Goal: Task Accomplishment & Management: Use online tool/utility

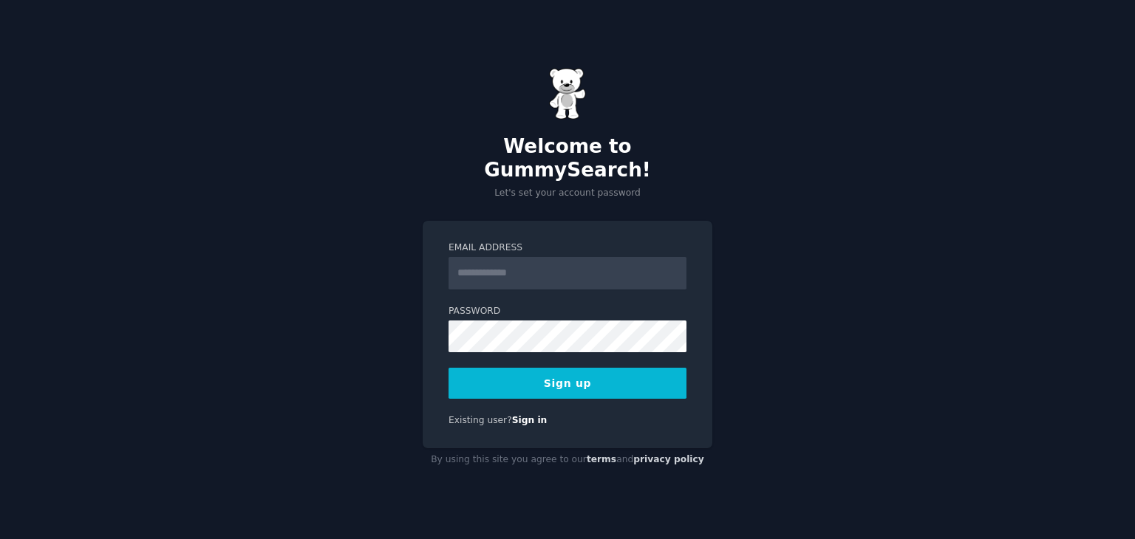
click at [494, 257] on input "Email Address" at bounding box center [567, 273] width 238 height 33
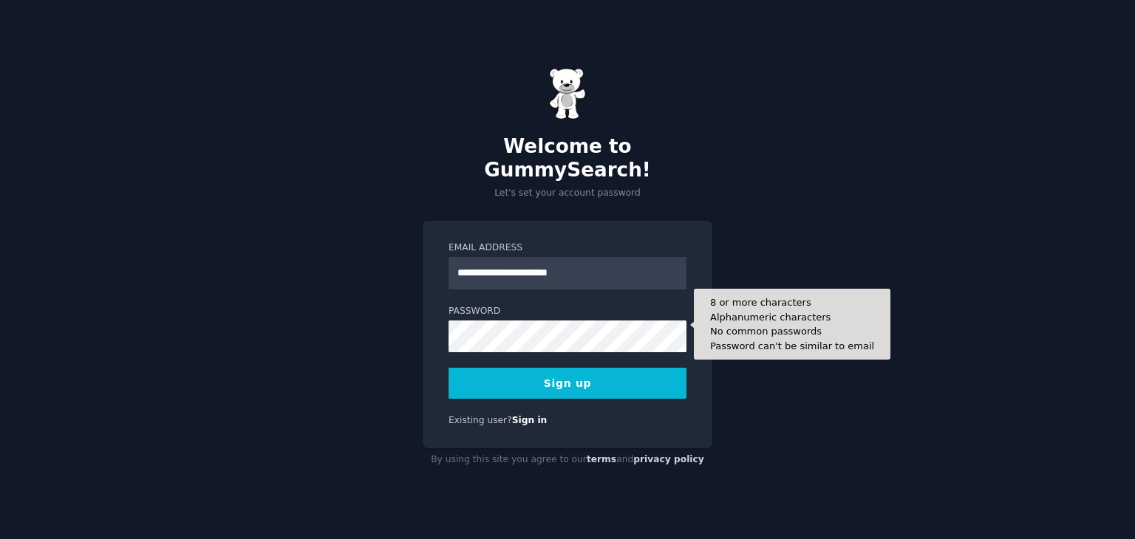
type input "**********"
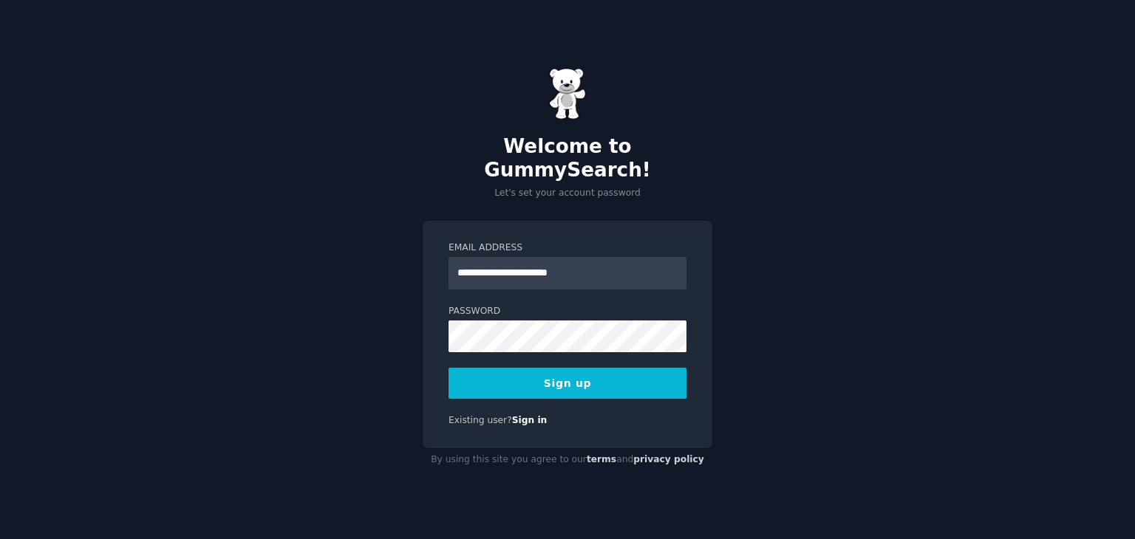
click at [483, 375] on button "Sign up" at bounding box center [567, 383] width 238 height 31
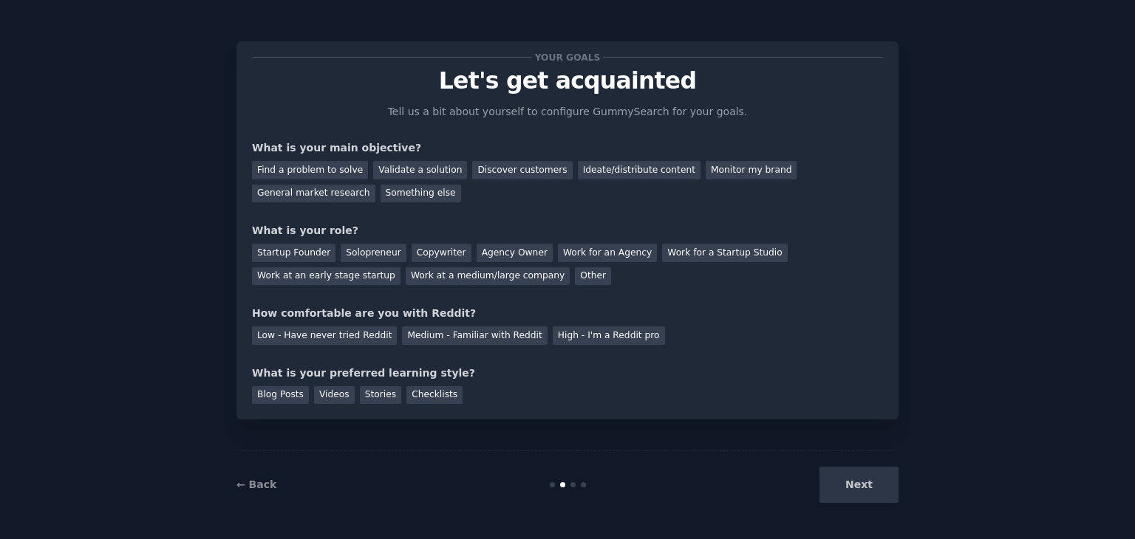
click at [854, 478] on div "Next" at bounding box center [787, 485] width 221 height 36
click at [348, 166] on div "Find a problem to solve" at bounding box center [310, 170] width 116 height 18
click at [575, 273] on div "Other" at bounding box center [593, 276] width 36 height 18
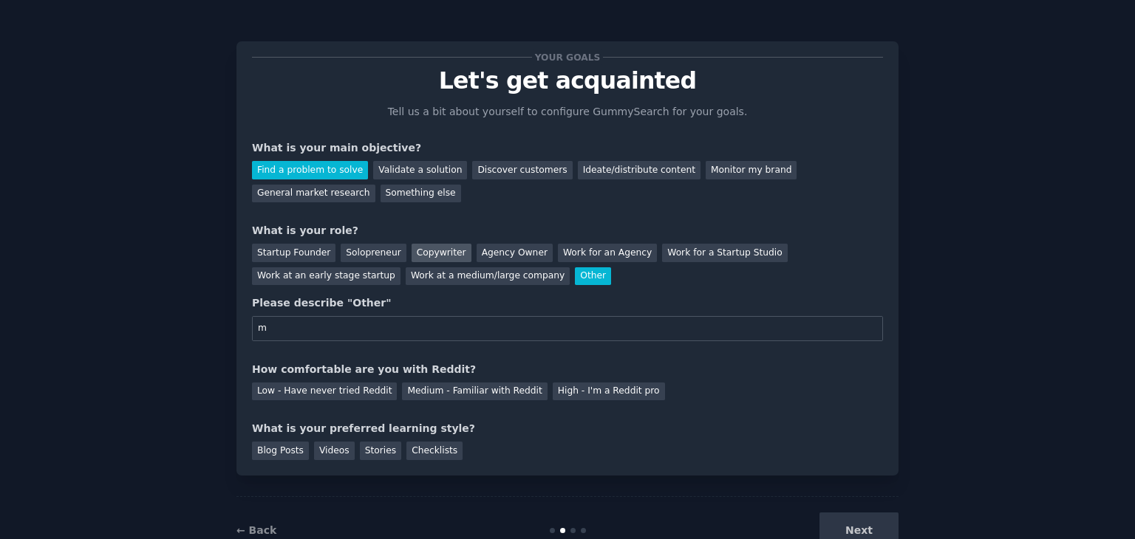
type input "m"
click at [423, 253] on div "Copywriter" at bounding box center [441, 253] width 60 height 18
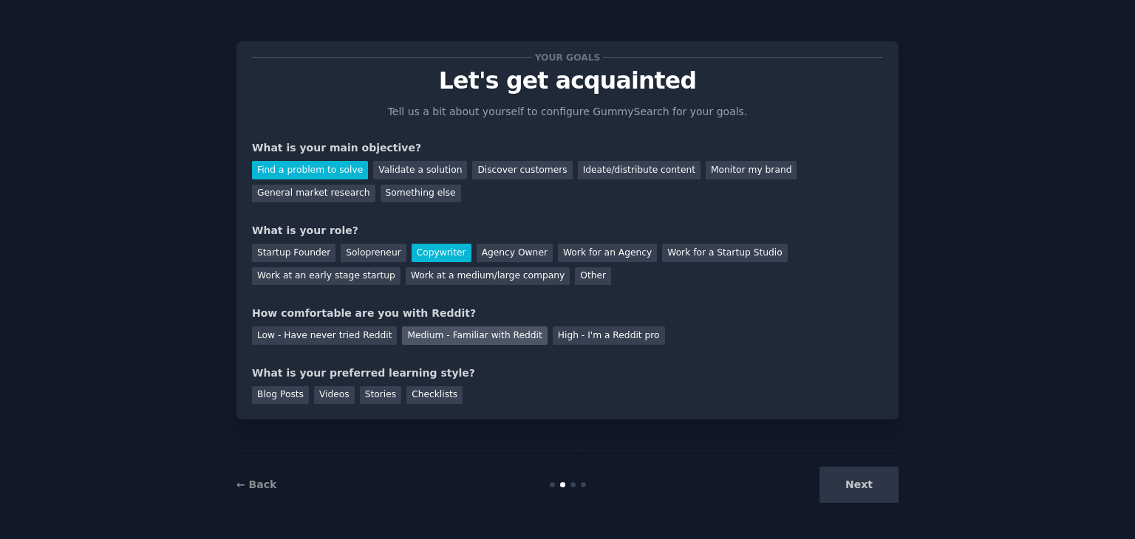
click at [417, 332] on div "Medium - Familiar with Reddit" at bounding box center [474, 336] width 145 height 18
click at [866, 482] on div "Next" at bounding box center [787, 485] width 221 height 36
click at [360, 400] on div "Stories" at bounding box center [380, 395] width 41 height 18
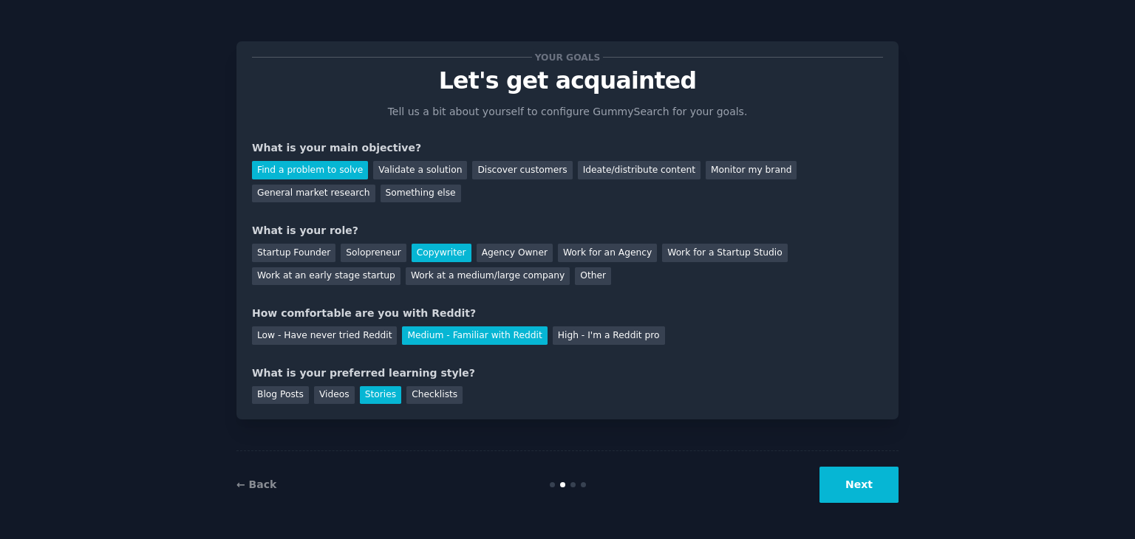
click at [868, 482] on button "Next" at bounding box center [858, 485] width 79 height 36
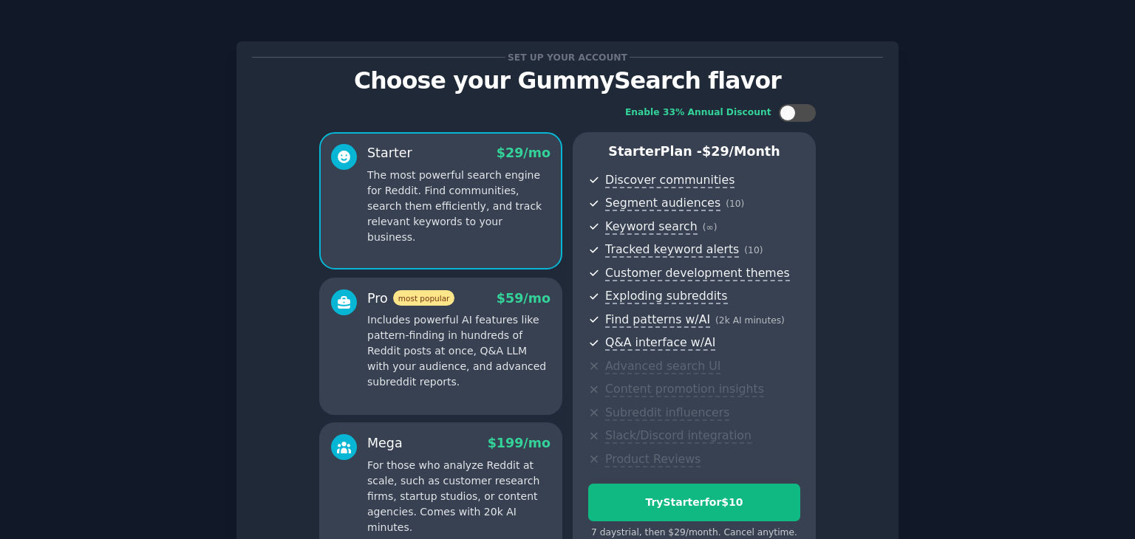
scroll to position [161, 0]
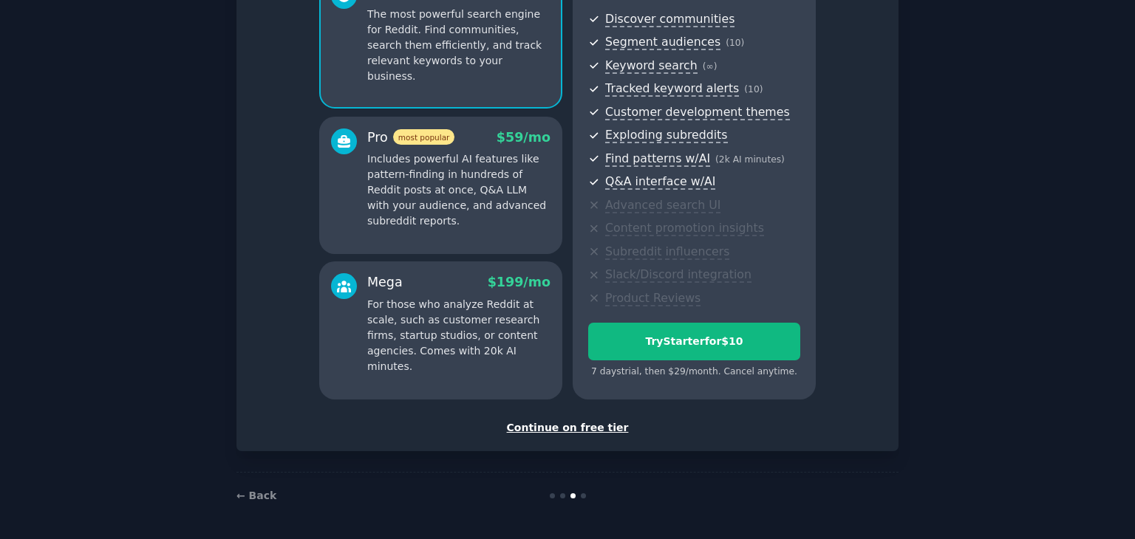
click at [571, 428] on div "Continue on free tier" at bounding box center [567, 428] width 631 height 16
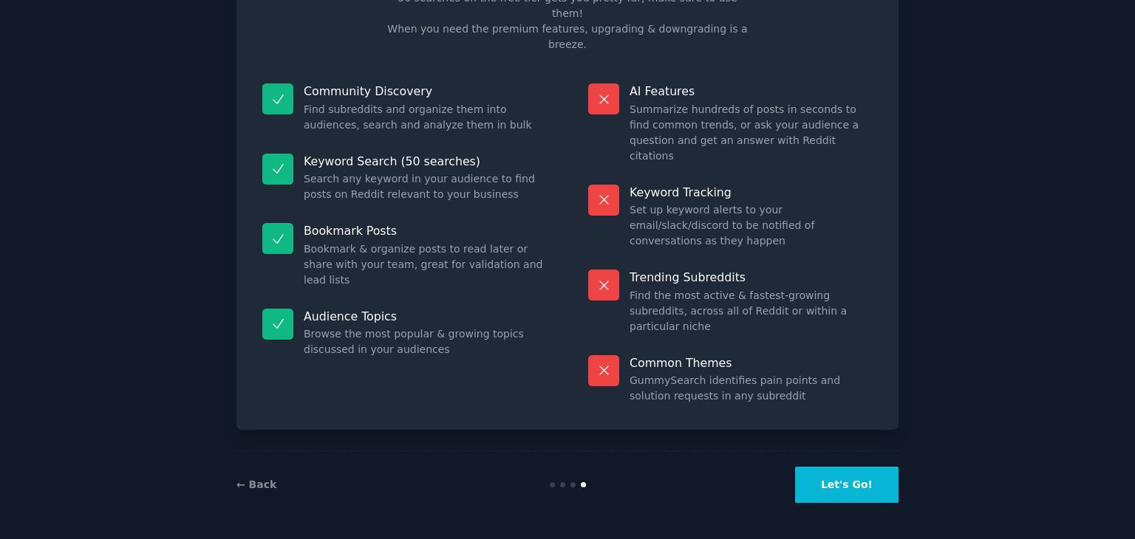
scroll to position [35, 0]
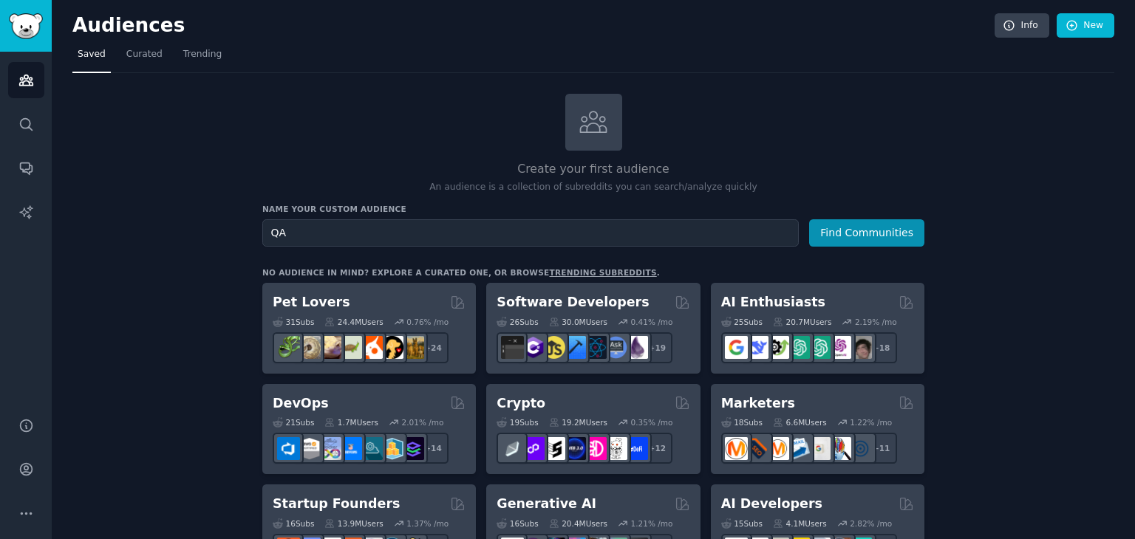
click at [809, 219] on button "Find Communities" at bounding box center [866, 232] width 115 height 27
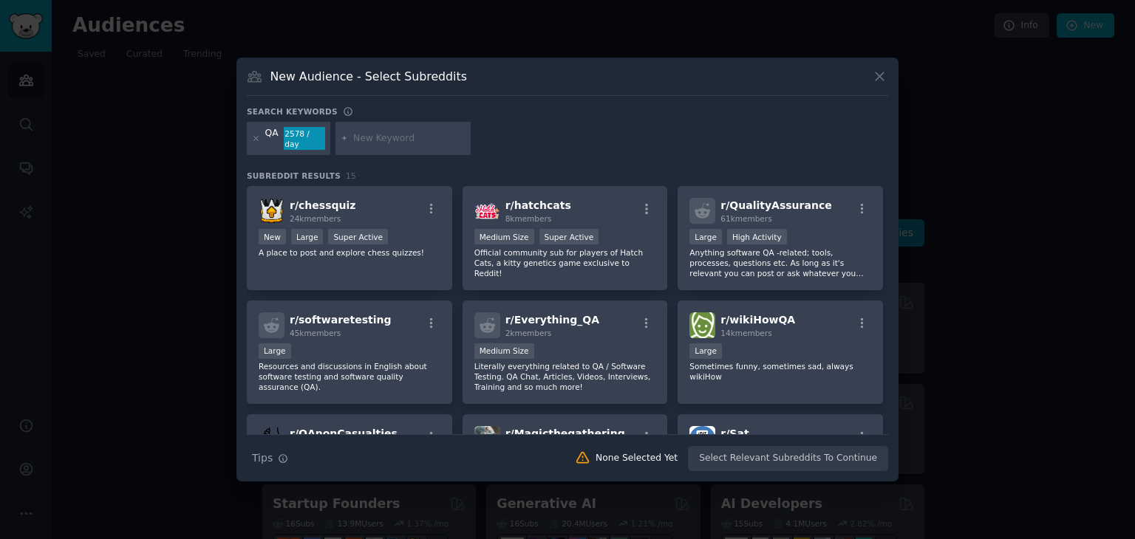
click at [876, 75] on icon at bounding box center [880, 77] width 16 height 16
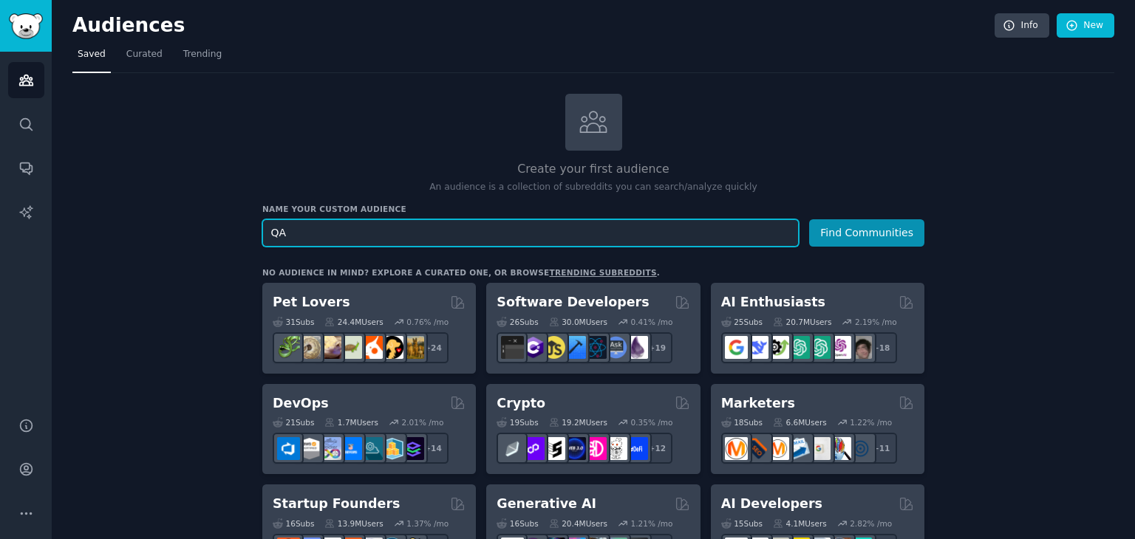
type input "Q"
type input "software testing"
click at [809, 219] on button "Find Communities" at bounding box center [866, 232] width 115 height 27
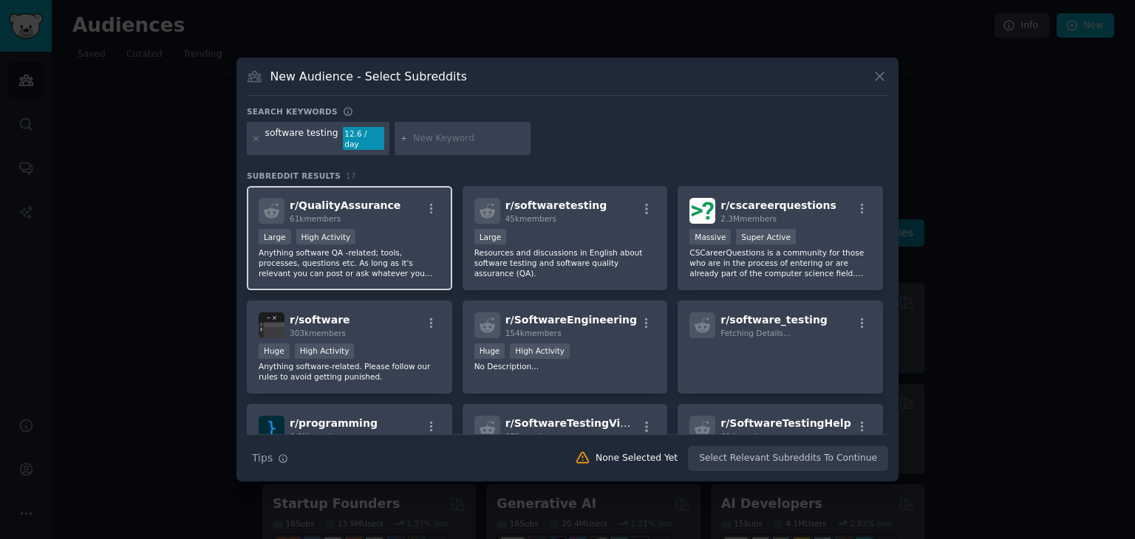
click at [444, 211] on div "r/ QualityAssurance 61k members Large High Activity Anything software QA -relat…" at bounding box center [349, 238] width 205 height 104
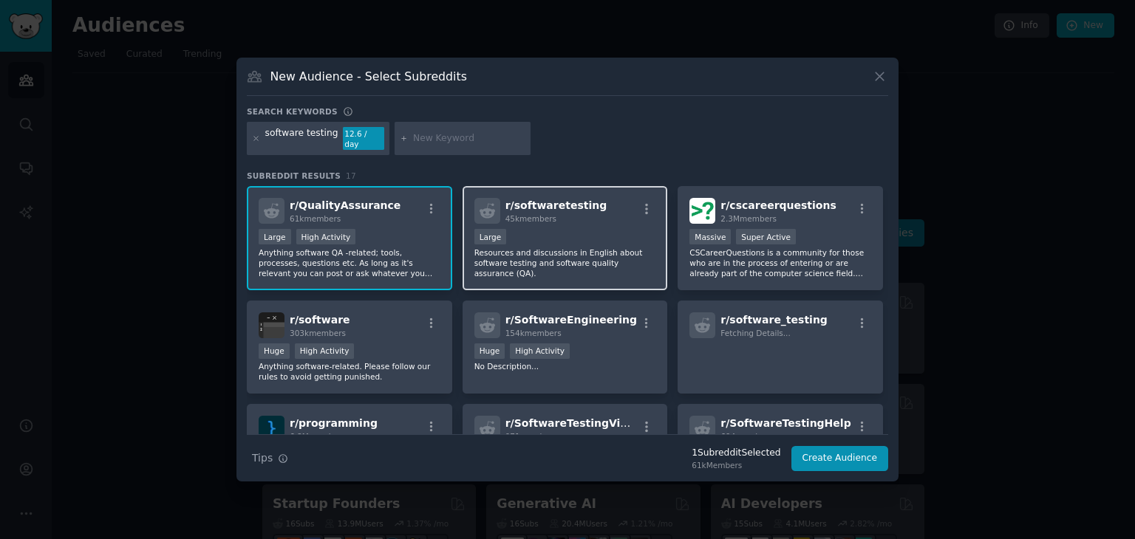
click at [573, 222] on div "r/ softwaretesting 45k members Large Resources and discussions in English about…" at bounding box center [564, 238] width 205 height 104
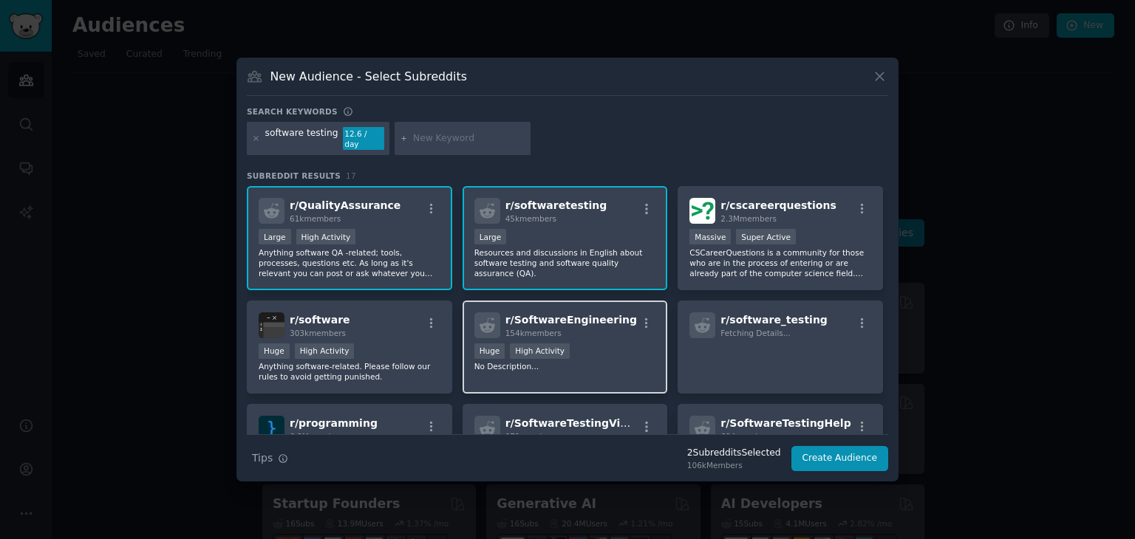
click at [576, 332] on div "154k members" at bounding box center [570, 333] width 131 height 10
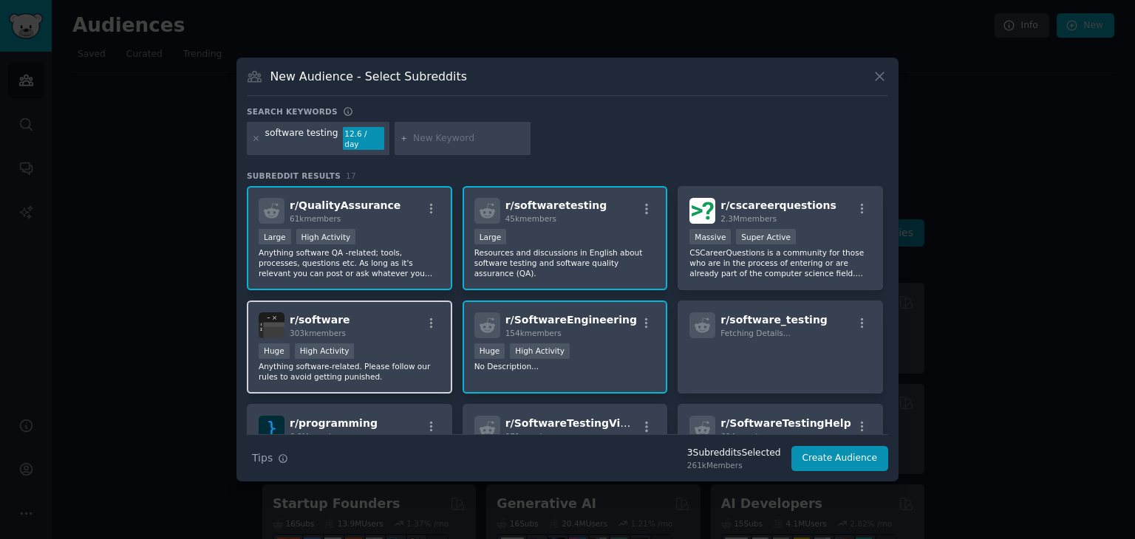
click at [387, 318] on div "r/ software 303k members" at bounding box center [350, 325] width 182 height 26
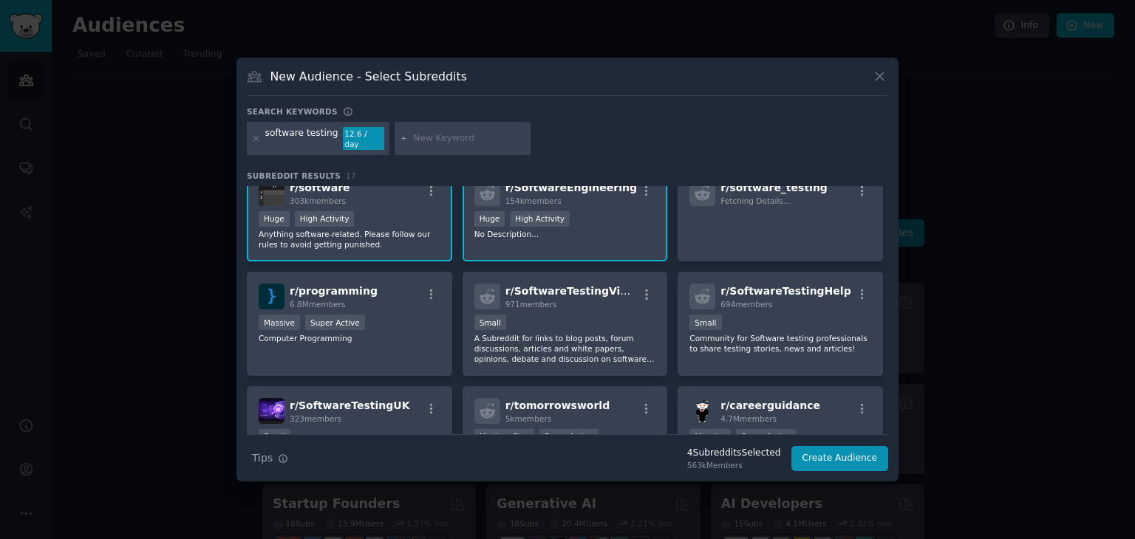
scroll to position [140, 0]
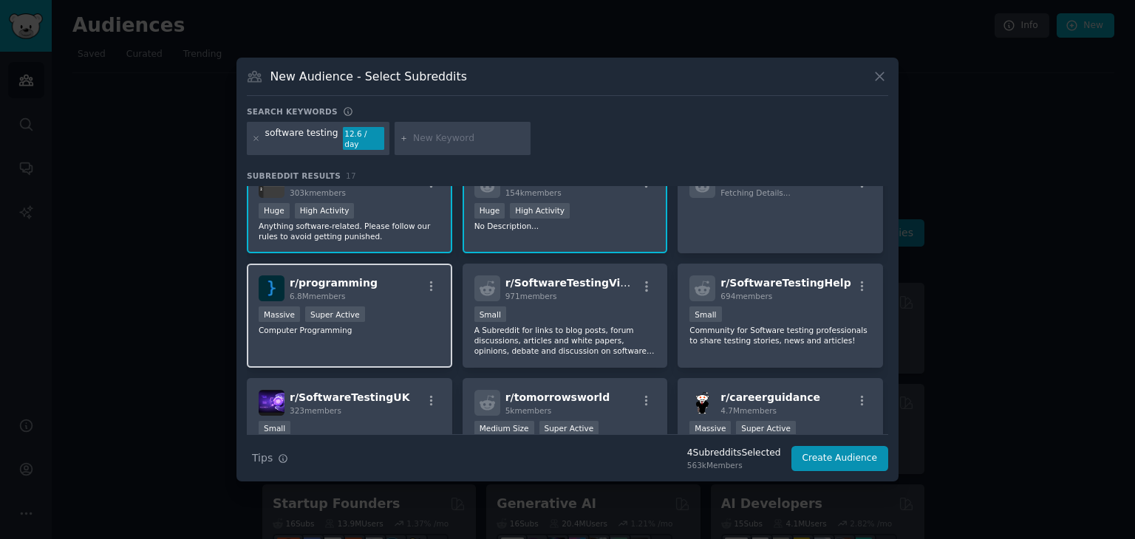
click at [416, 291] on div "r/ programming 6.8M members" at bounding box center [350, 289] width 182 height 26
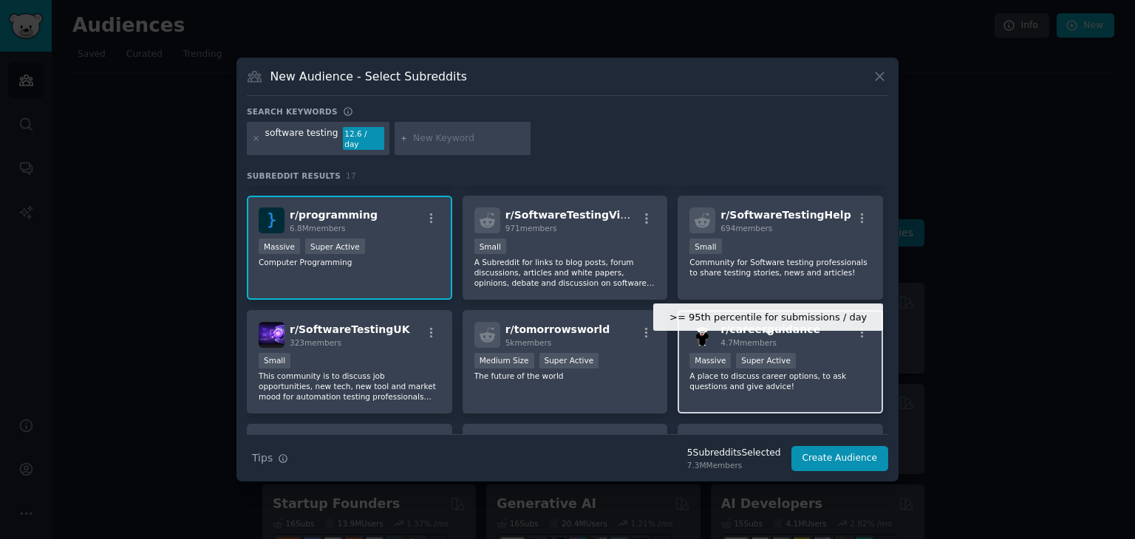
scroll to position [247, 0]
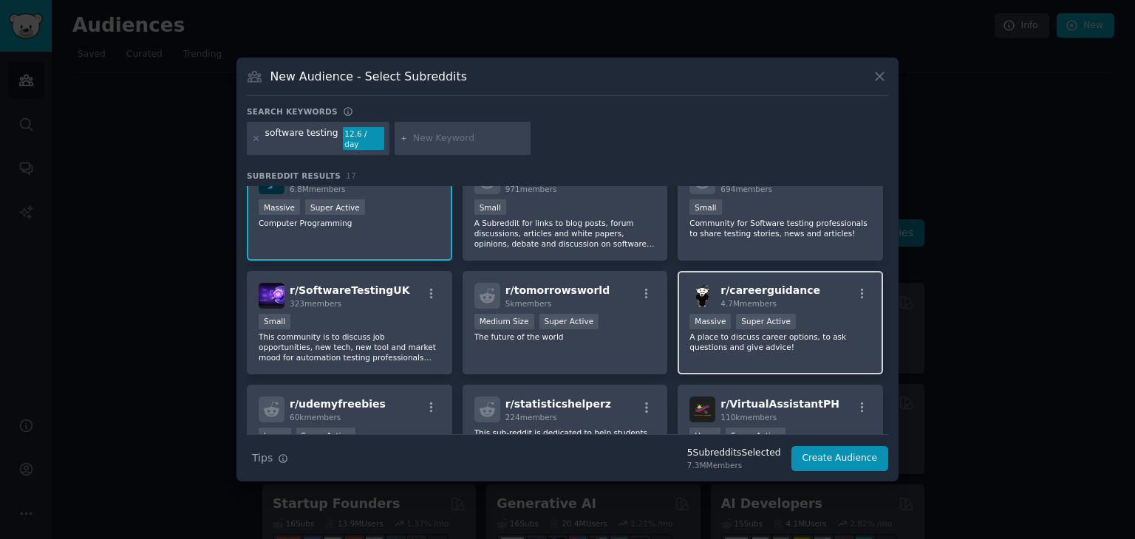
click at [846, 342] on p "A place to discuss career options, to ask questions and give advice!" at bounding box center [780, 342] width 182 height 21
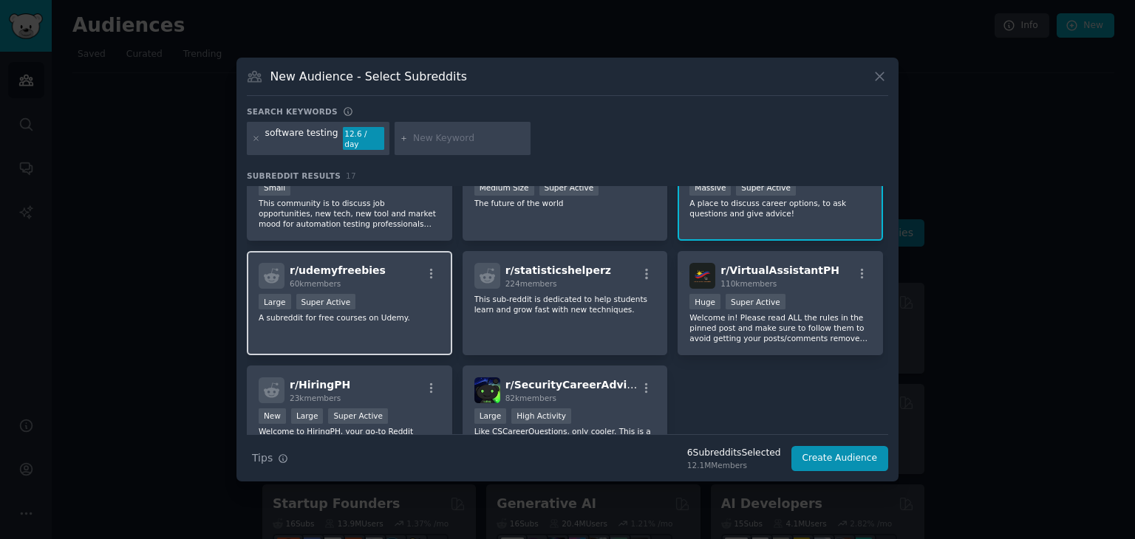
scroll to position [464, 0]
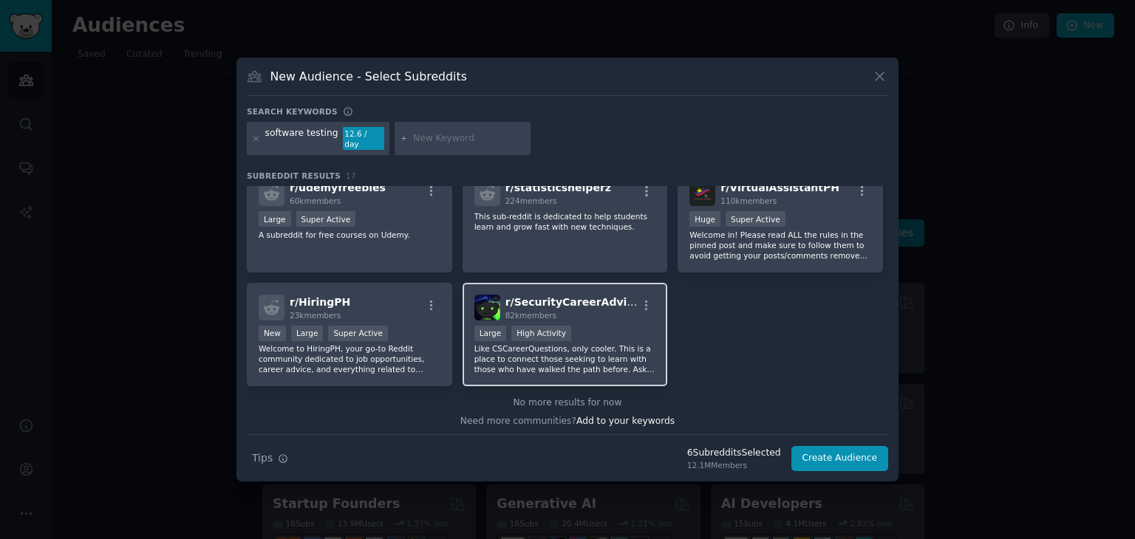
click at [627, 326] on div "Large High Activity" at bounding box center [565, 335] width 182 height 18
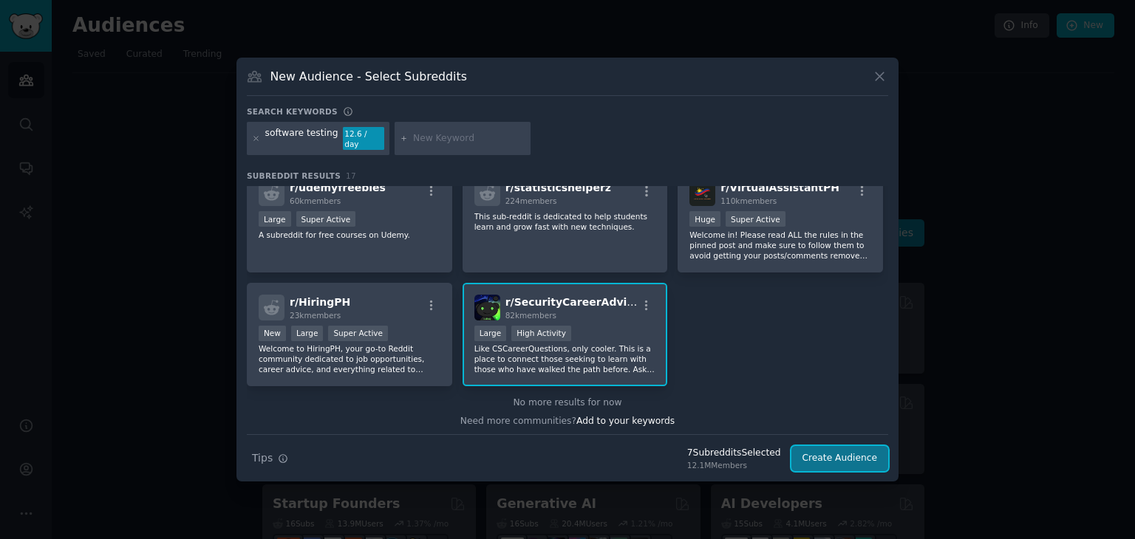
click at [846, 457] on button "Create Audience" at bounding box center [840, 458] width 98 height 25
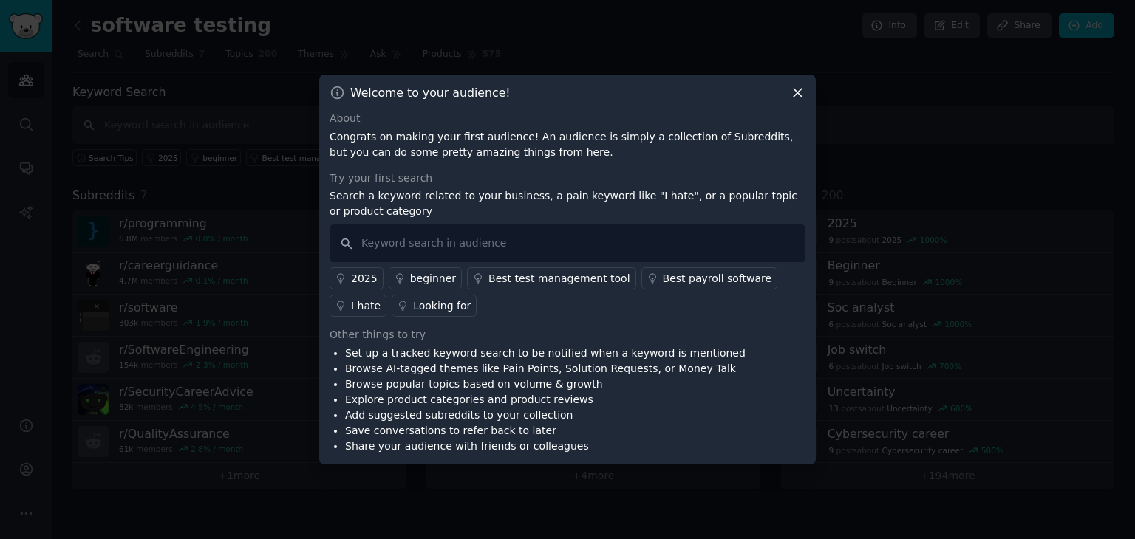
click at [795, 85] on icon at bounding box center [798, 93] width 16 height 16
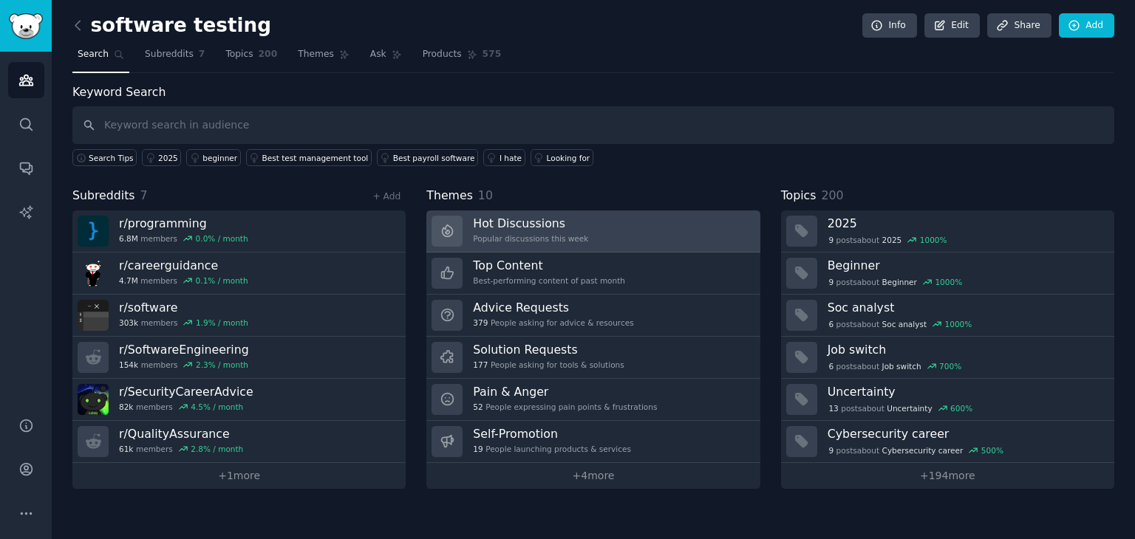
click at [597, 227] on link "Hot Discussions Popular discussions this week" at bounding box center [592, 232] width 333 height 42
